Goal: Task Accomplishment & Management: Complete application form

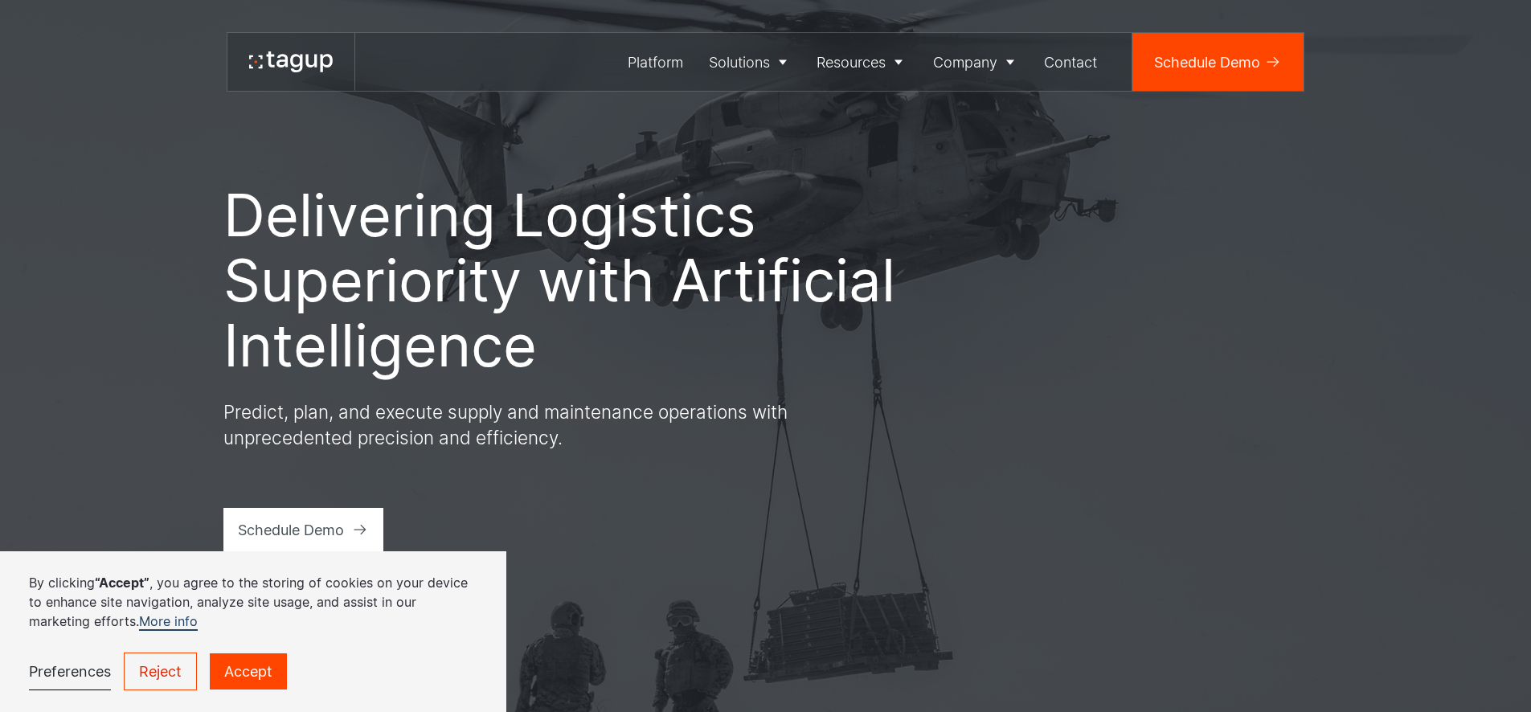
click at [1208, 44] on link "Schedule Demo" at bounding box center [1217, 62] width 171 height 58
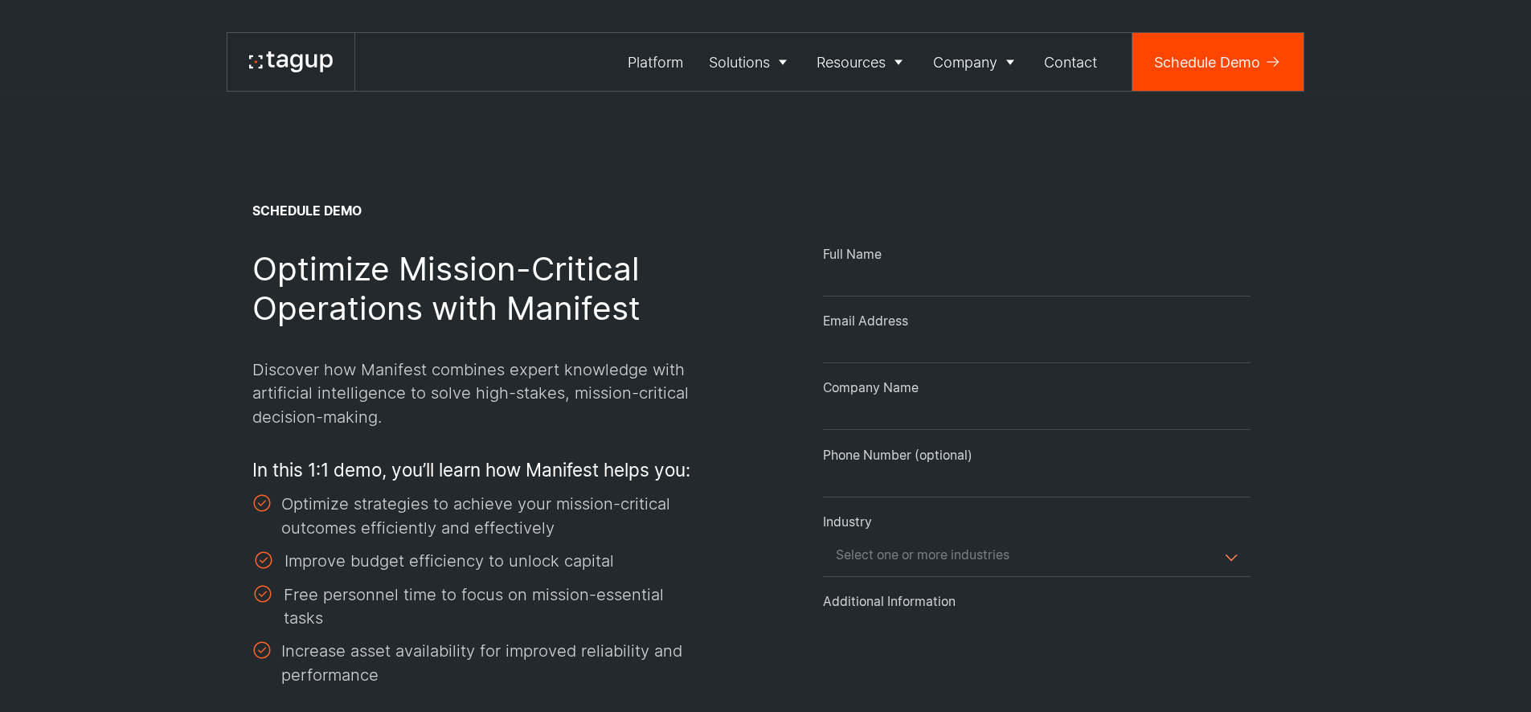
select select "Email Form"
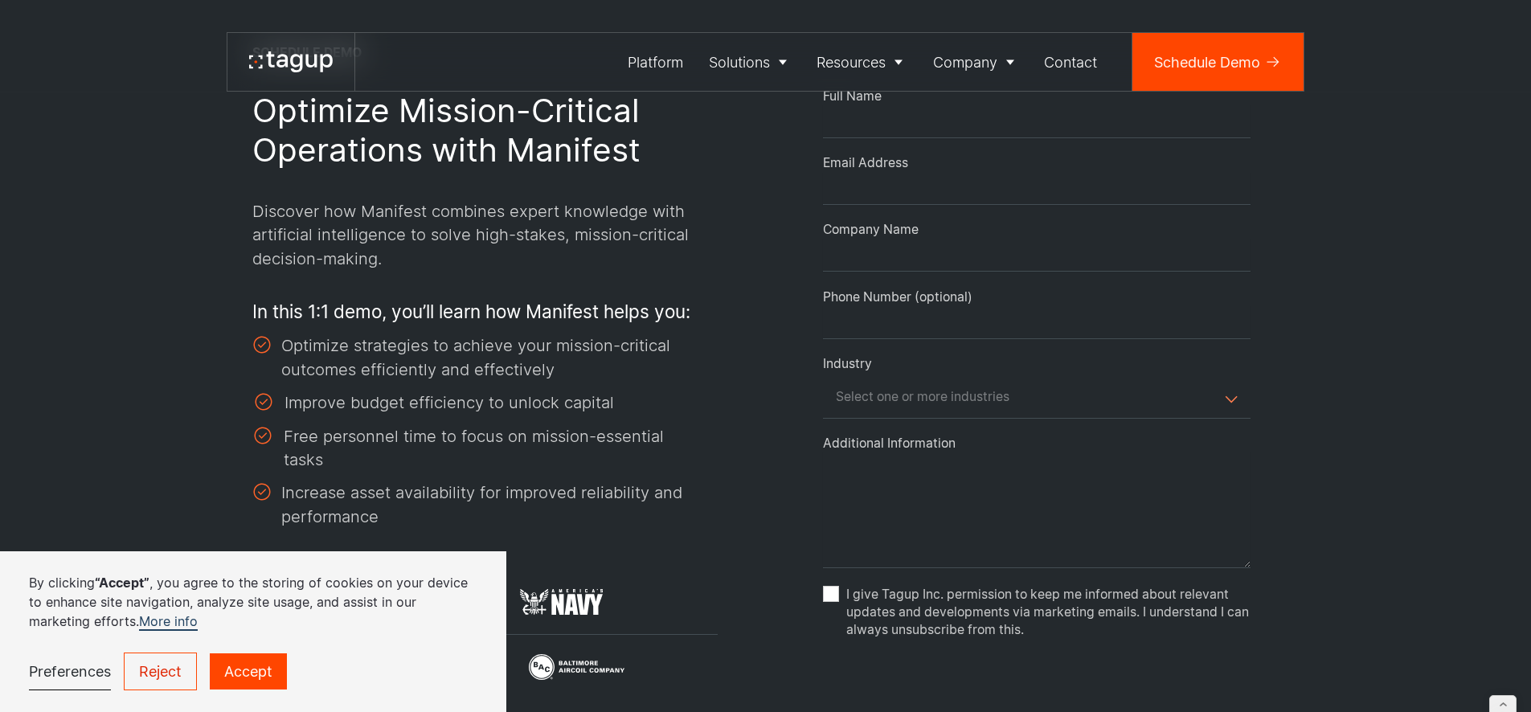
scroll to position [241, 0]
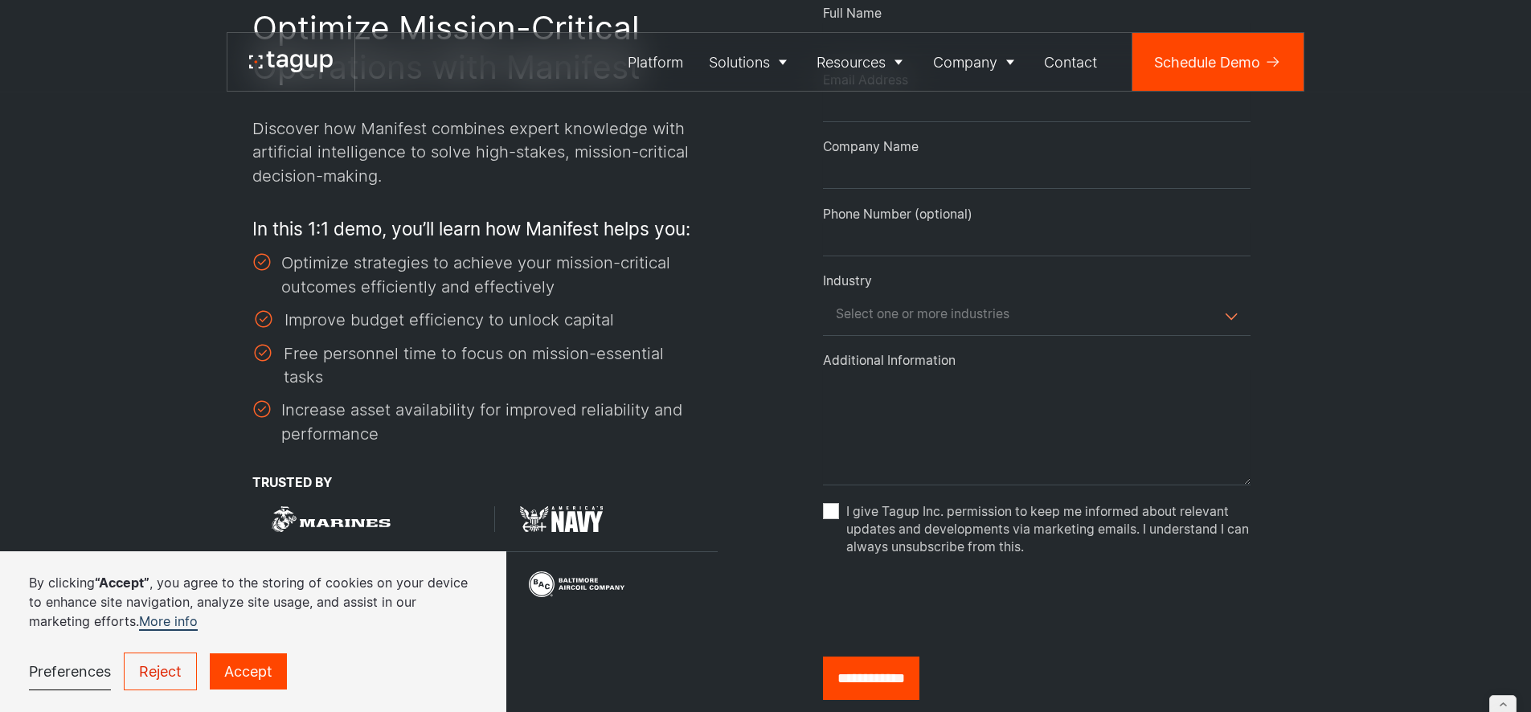
click at [861, 436] on textarea "Email Form" at bounding box center [1037, 428] width 428 height 116
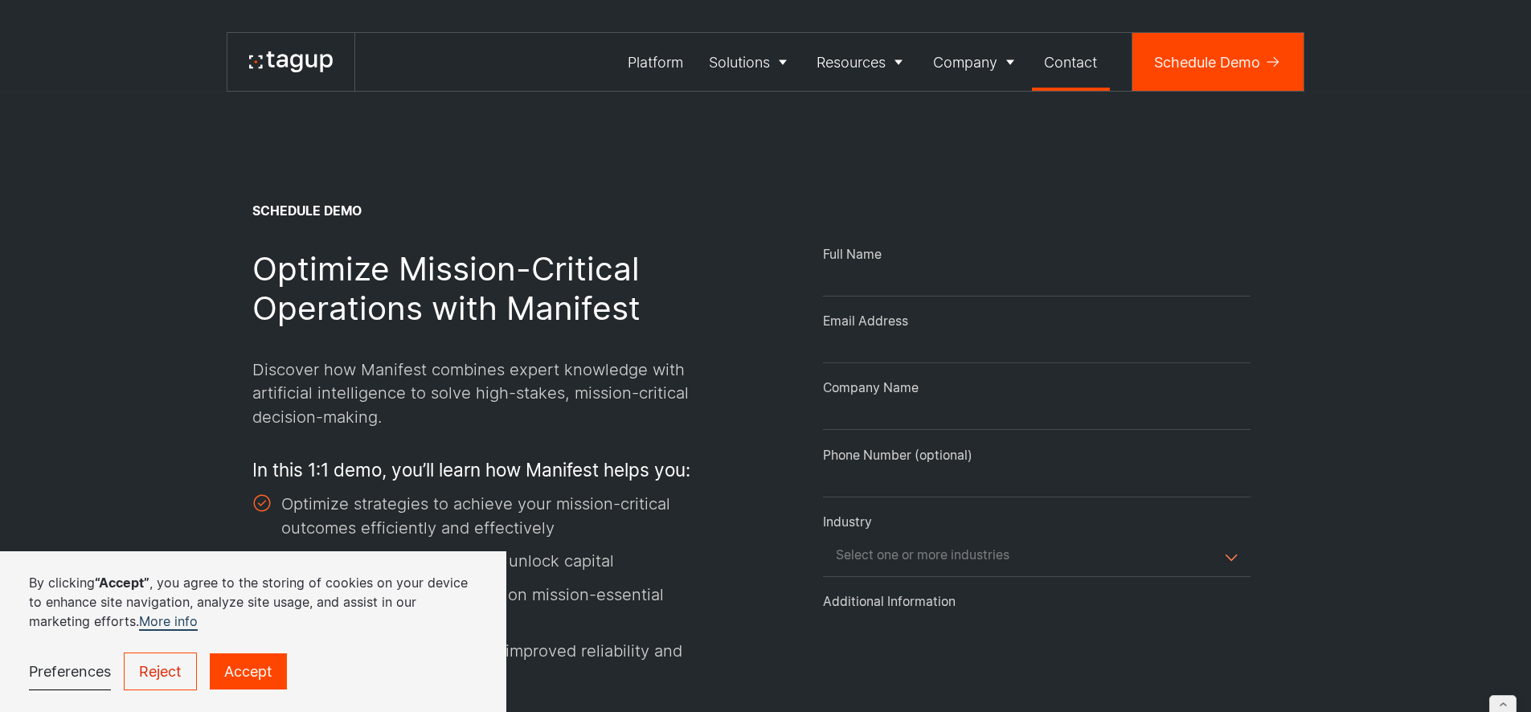
click at [1086, 66] on div "Contact" at bounding box center [1070, 62] width 53 height 22
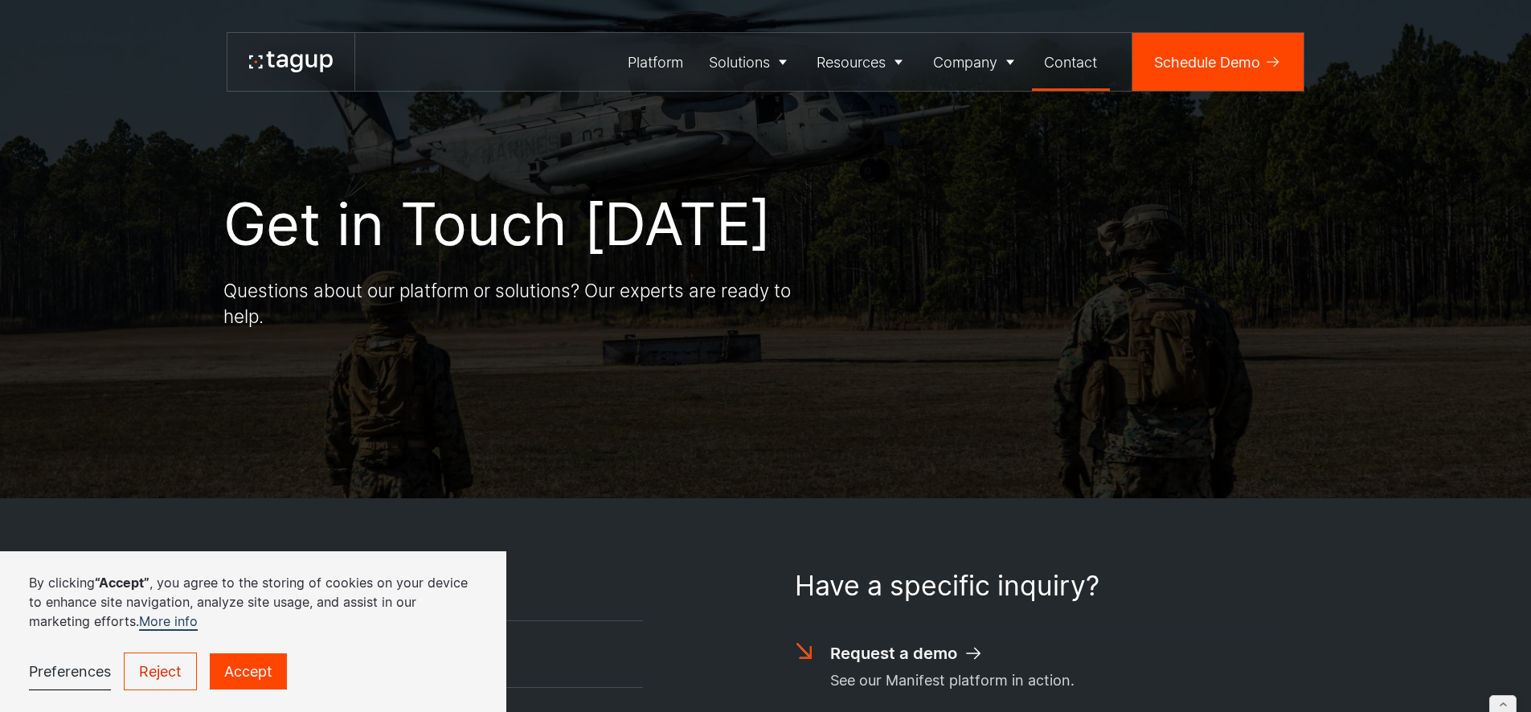
click at [306, 57] on icon at bounding box center [310, 61] width 11 height 13
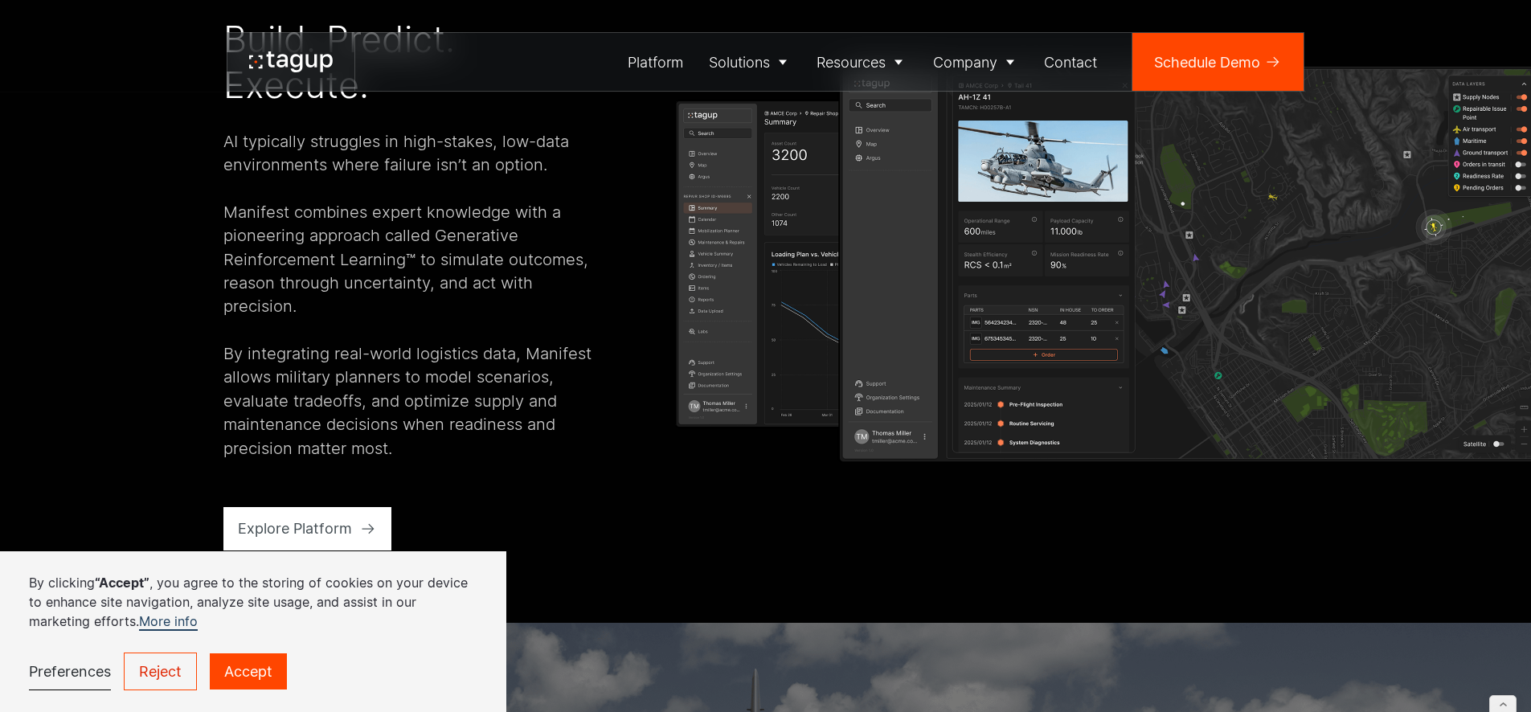
scroll to position [3489, 0]
